Goal: Find specific page/section: Find specific page/section

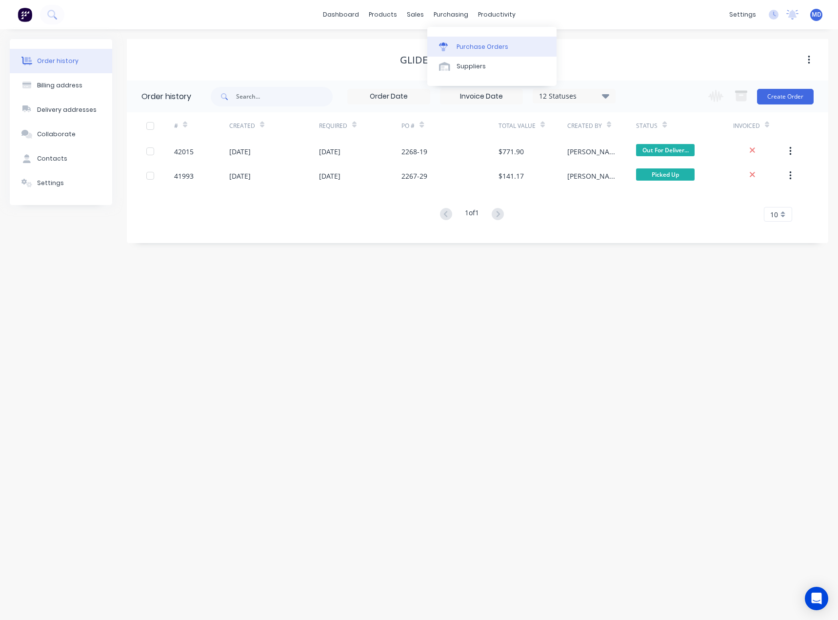
drag, startPoint x: 0, startPoint y: 0, endPoint x: 490, endPoint y: 46, distance: 492.1
click at [490, 46] on div "Purchase Orders" at bounding box center [483, 46] width 52 height 9
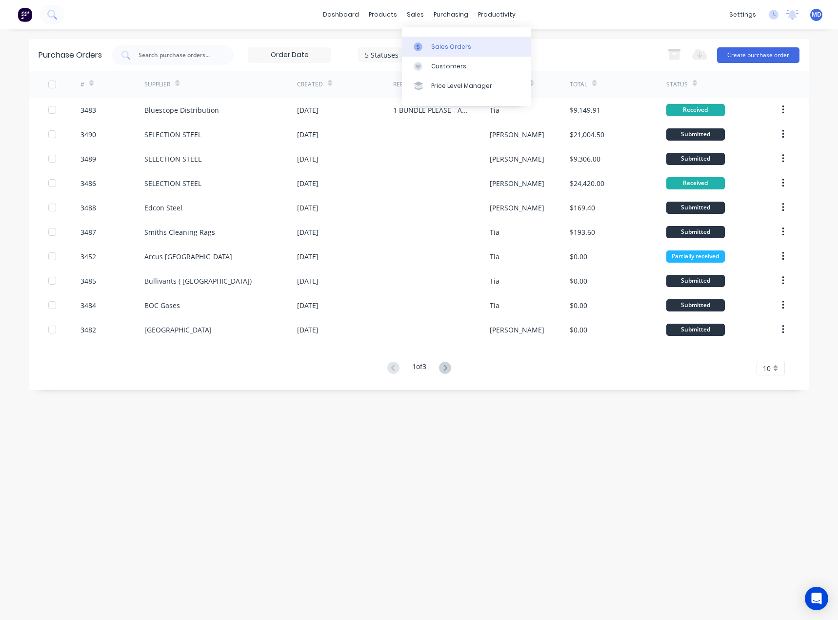
click at [446, 46] on div "Sales Orders" at bounding box center [451, 46] width 40 height 9
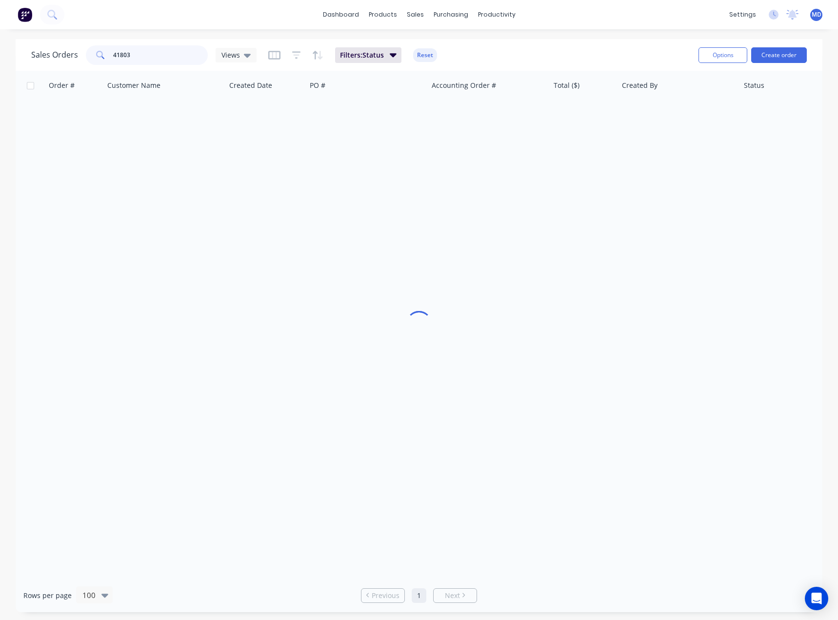
click at [148, 55] on input "41803" at bounding box center [160, 55] width 95 height 20
type input "41974"
click at [250, 57] on div "Views" at bounding box center [236, 55] width 41 height 15
click at [241, 155] on button "ARCHIVED" at bounding box center [274, 157] width 111 height 11
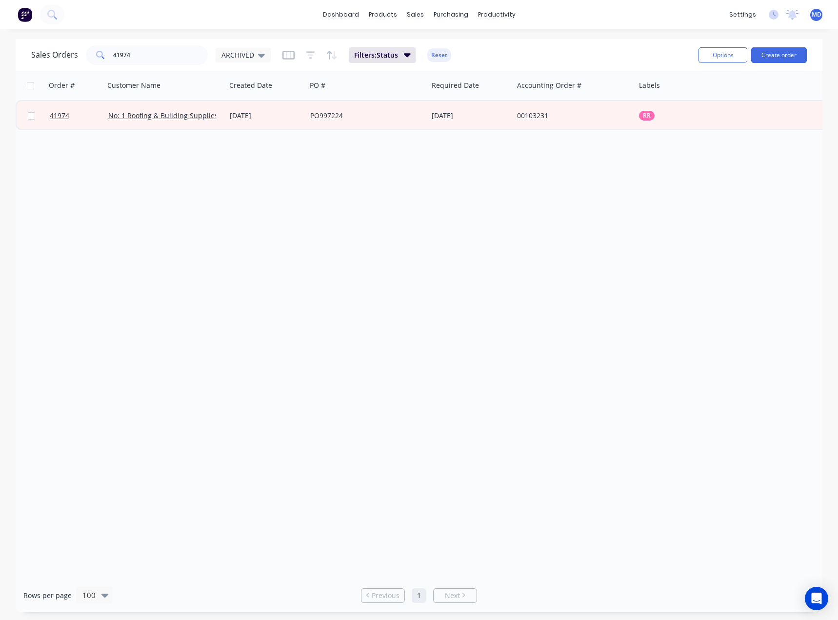
drag, startPoint x: 508, startPoint y: 572, endPoint x: 668, endPoint y: 568, distance: 159.2
click at [668, 568] on div "Order # Customer Name Created Date PO # Required Date Accounting Order # Labels…" at bounding box center [419, 325] width 807 height 508
click at [445, 67] on div "Customers" at bounding box center [448, 66] width 35 height 9
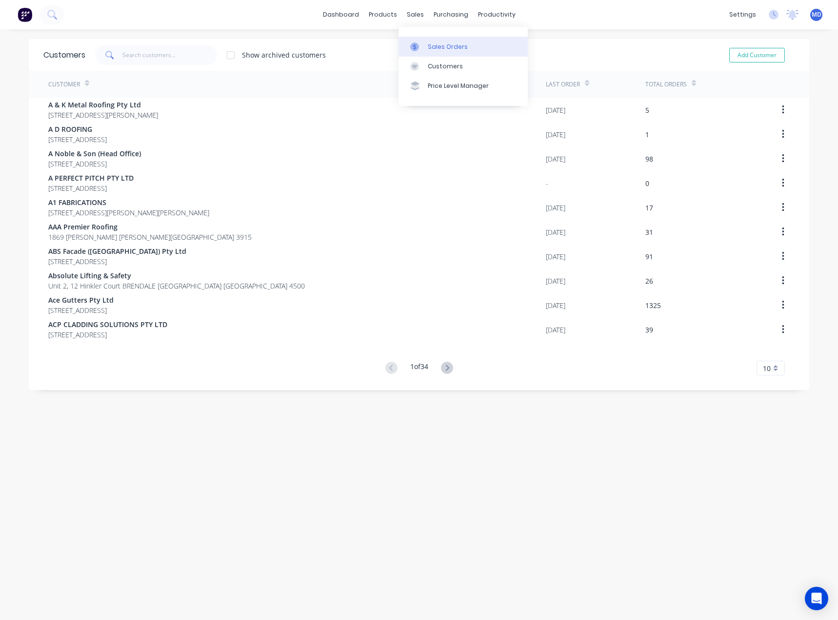
click at [444, 46] on div "Sales Orders" at bounding box center [448, 46] width 40 height 9
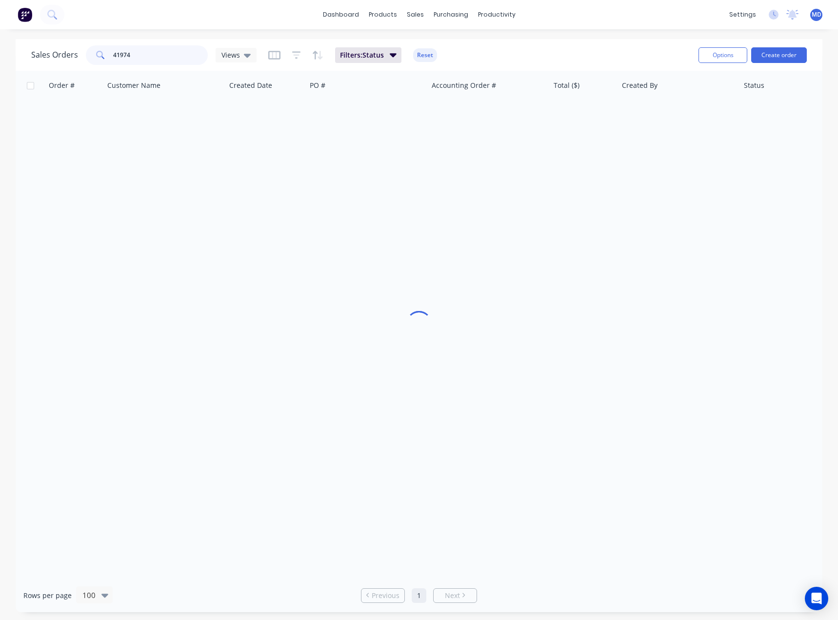
drag, startPoint x: 155, startPoint y: 53, endPoint x: 66, endPoint y: 52, distance: 89.3
click at [72, 54] on div "Sales Orders 41974 Views" at bounding box center [143, 55] width 225 height 20
type input "41198"
click at [245, 56] on icon at bounding box center [247, 56] width 7 height 4
click at [244, 161] on button "ARCHIVED" at bounding box center [274, 157] width 111 height 11
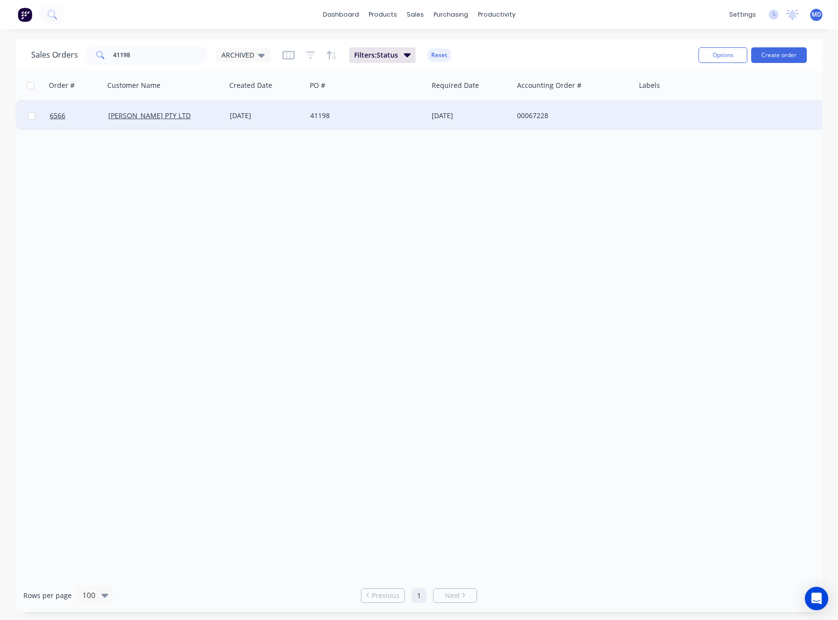
click at [392, 112] on div "41198" at bounding box center [364, 116] width 108 height 10
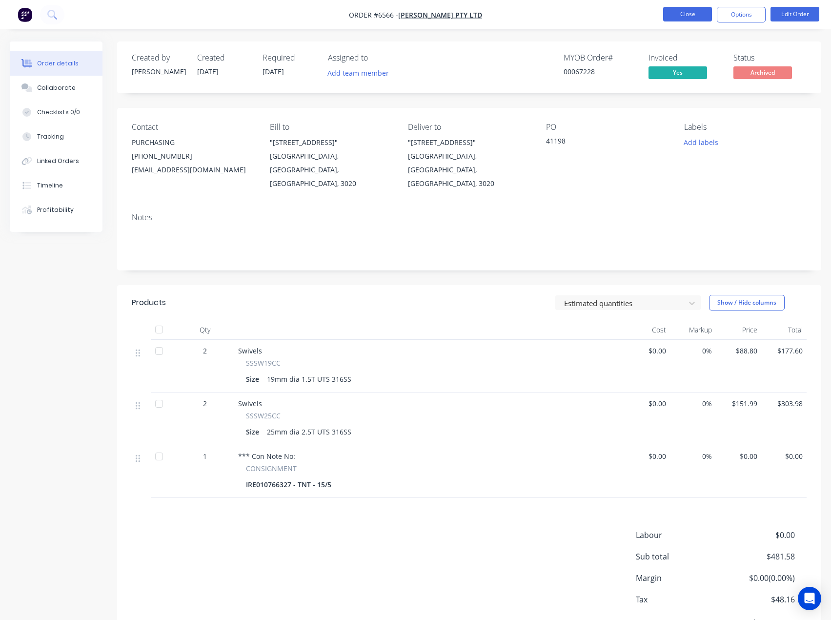
click at [679, 18] on button "Close" at bounding box center [687, 14] width 49 height 15
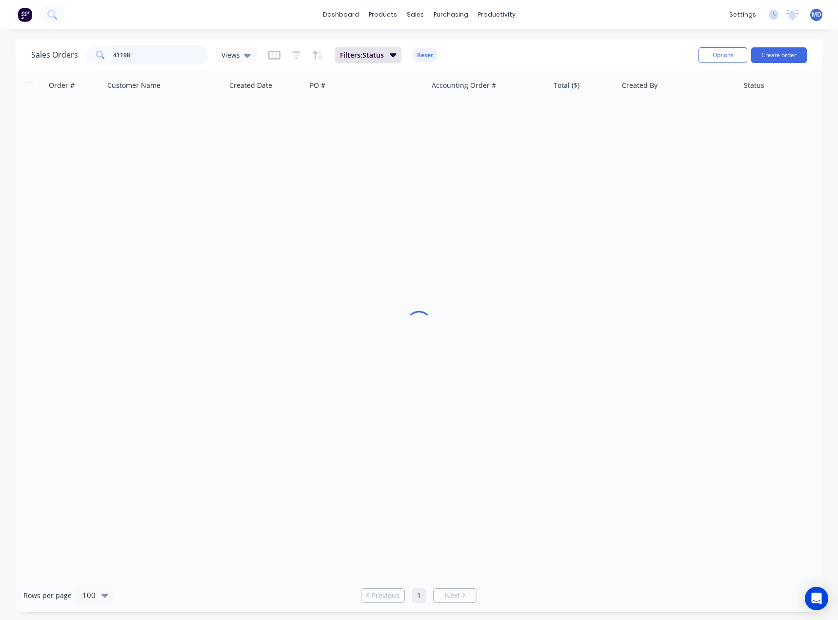
drag, startPoint x: 134, startPoint y: 57, endPoint x: 25, endPoint y: 58, distance: 108.8
click at [49, 58] on div "Sales Orders 41198 Views" at bounding box center [143, 55] width 225 height 20
click at [447, 68] on div "Customers" at bounding box center [448, 66] width 35 height 9
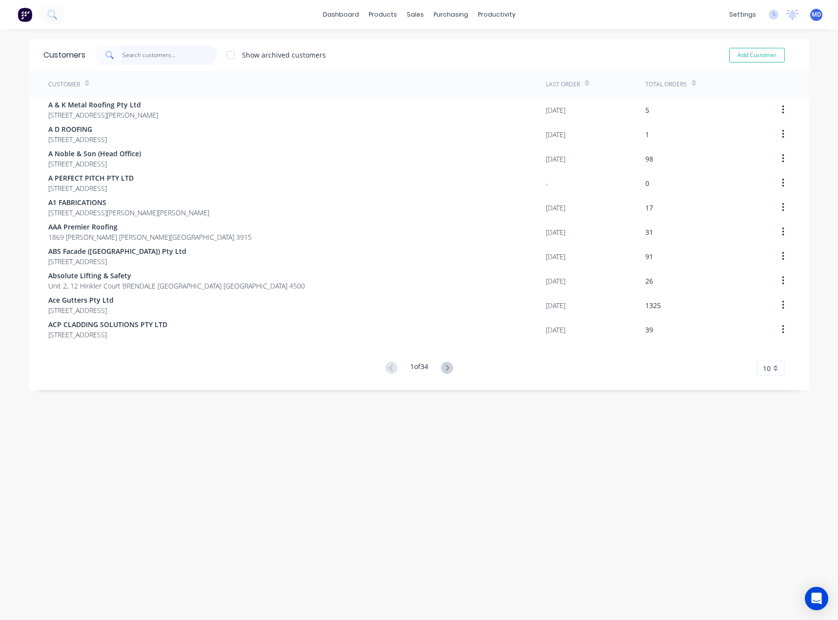
click at [160, 57] on input "text" at bounding box center [169, 55] width 95 height 20
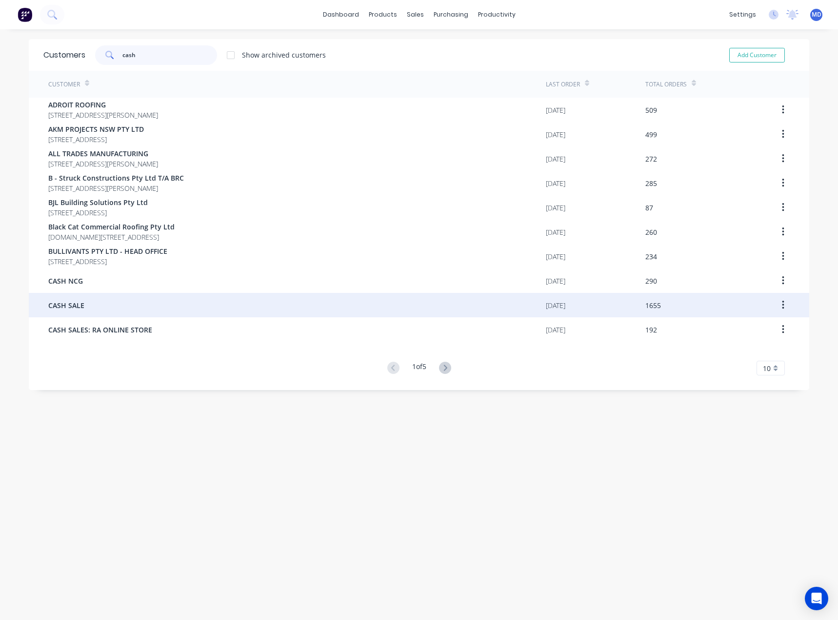
type input "cash"
click at [112, 306] on div "CASH SALE" at bounding box center [297, 305] width 498 height 24
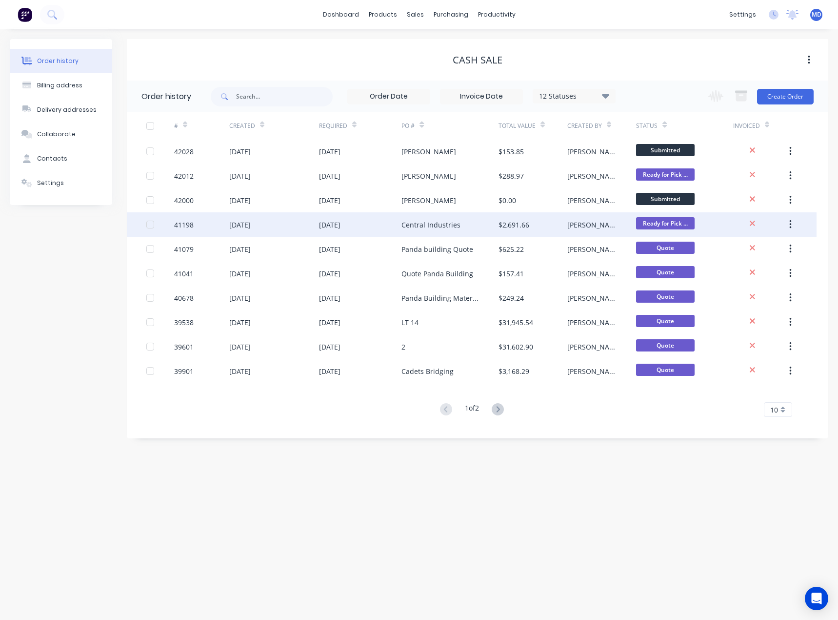
click at [382, 226] on div "[DATE]" at bounding box center [360, 224] width 83 height 24
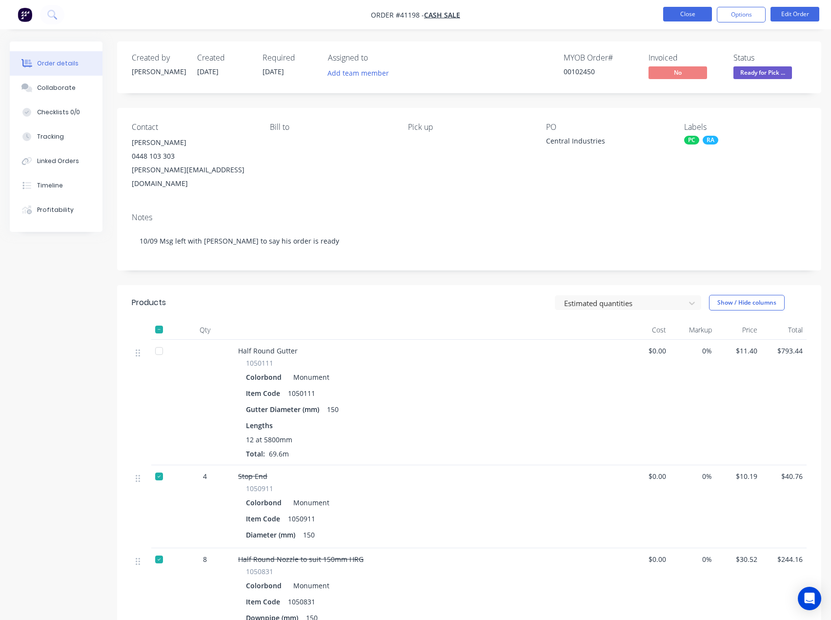
click at [683, 9] on button "Close" at bounding box center [687, 14] width 49 height 15
